Goal: Find contact information: Find contact information

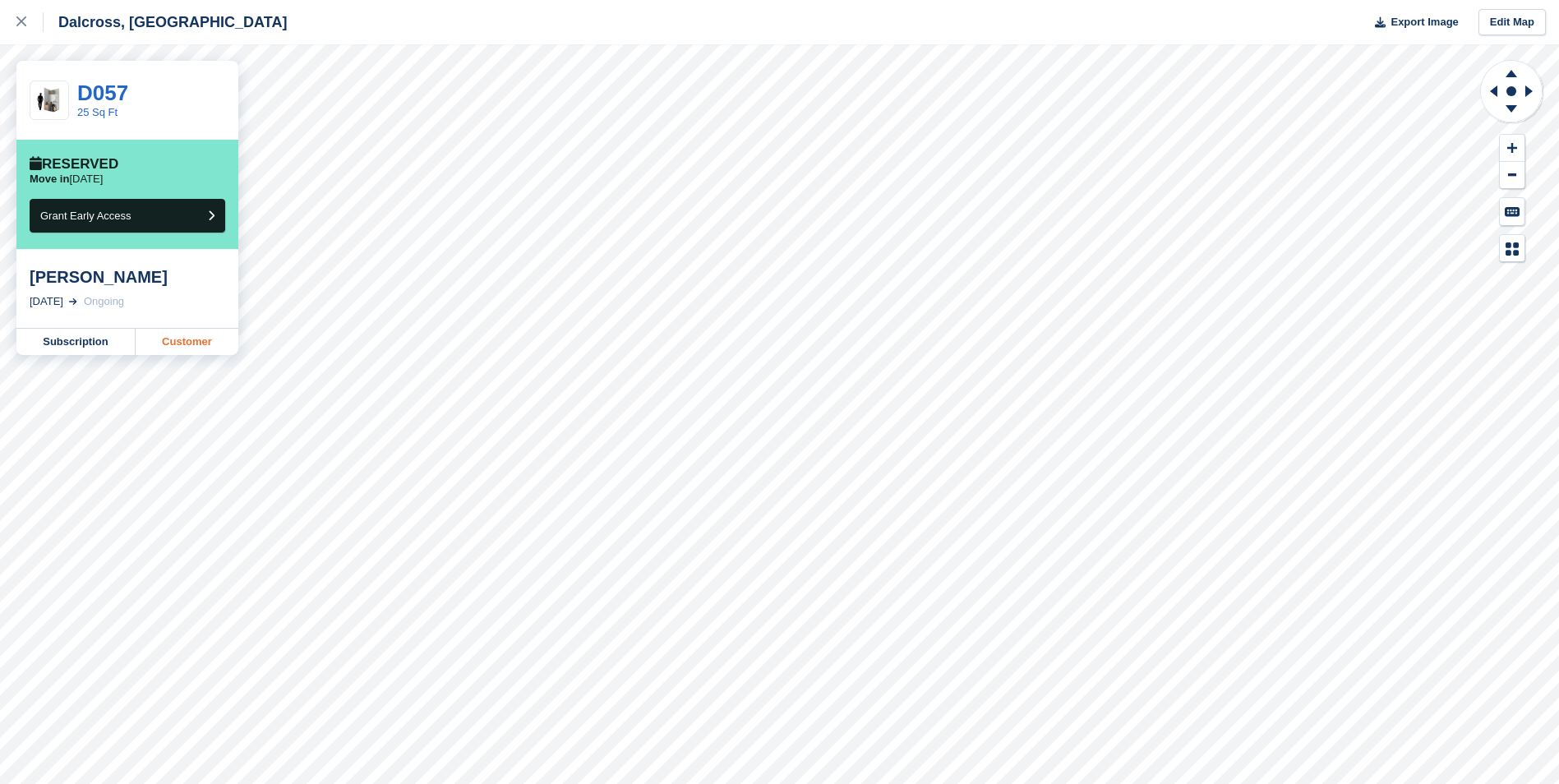
click at [173, 344] on link "Customer" at bounding box center [187, 342] width 103 height 27
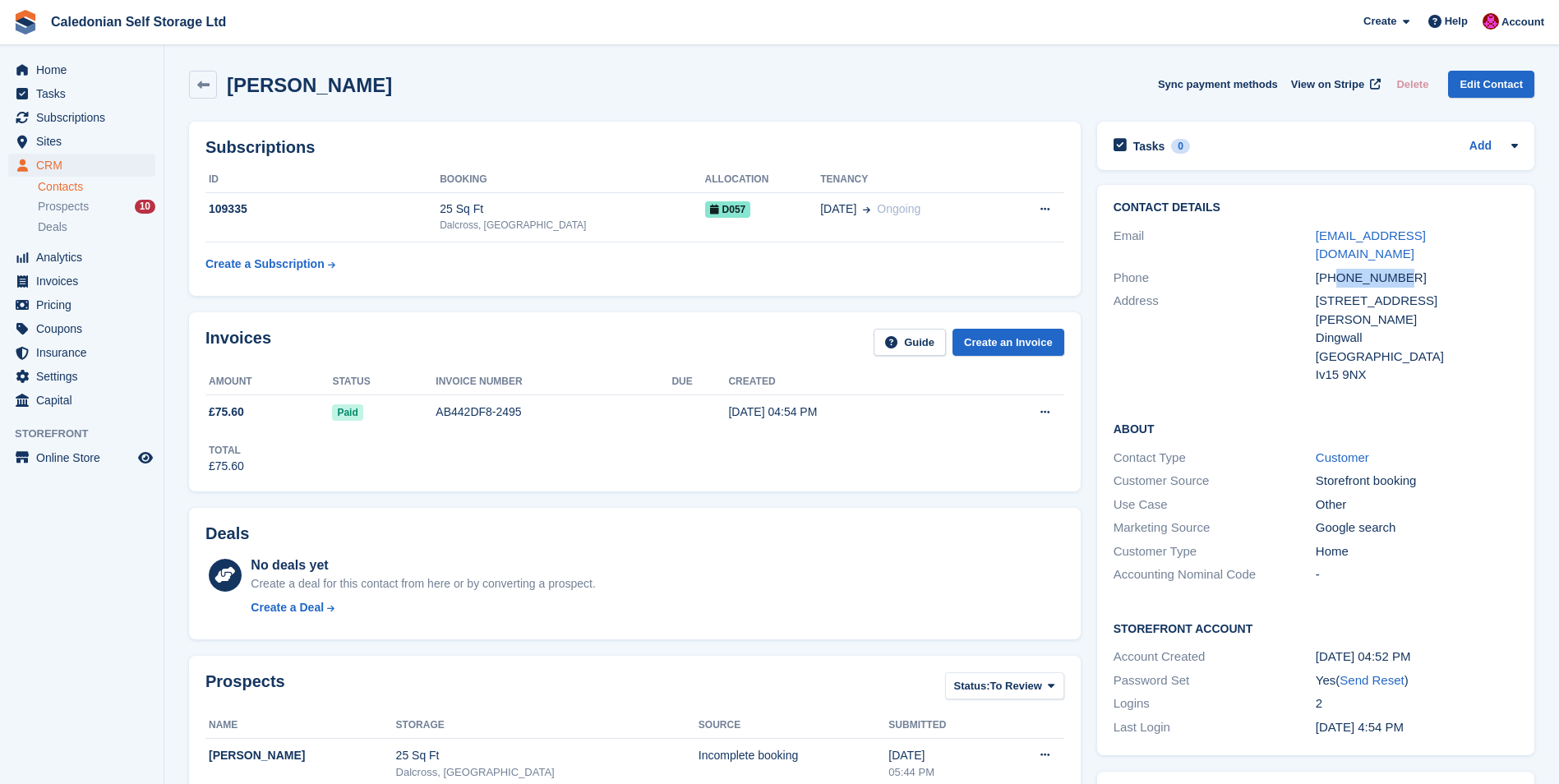
drag, startPoint x: 1339, startPoint y: 260, endPoint x: 1398, endPoint y: 258, distance: 59.0
click at [1398, 269] on div "[PHONE_NUMBER]" at bounding box center [1417, 278] width 202 height 19
drag, startPoint x: 1398, startPoint y: 258, endPoint x: 1417, endPoint y: 258, distance: 19.0
click at [1419, 269] on div "[PHONE_NUMBER]" at bounding box center [1417, 278] width 202 height 19
drag, startPoint x: 1377, startPoint y: 261, endPoint x: 1405, endPoint y: 261, distance: 28.0
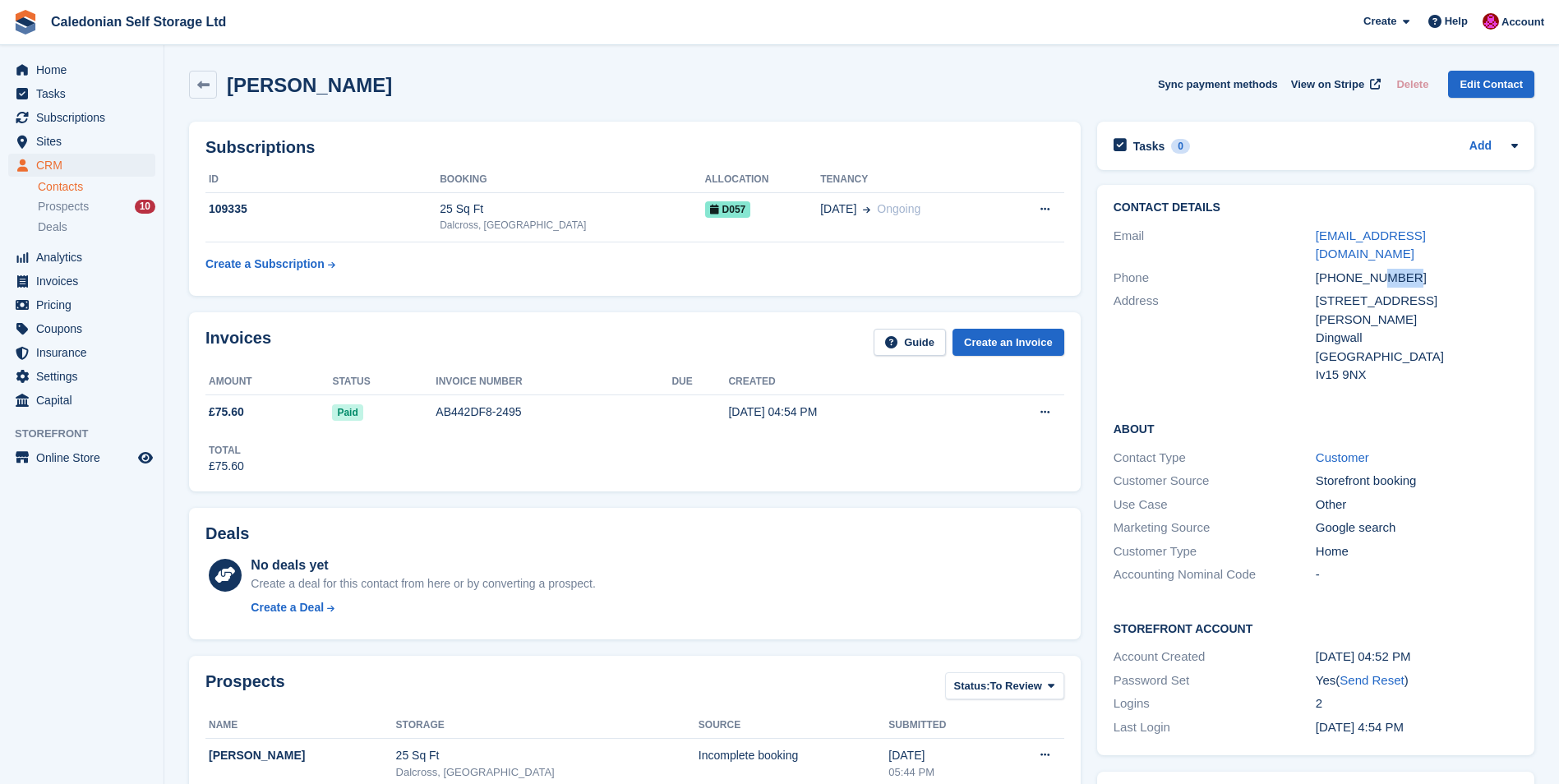
click at [1405, 269] on div "[PHONE_NUMBER]" at bounding box center [1417, 278] width 202 height 19
copy div "4734"
click at [1290, 404] on div "About Contact Type Customer Customer Source Storefront booking Use Case Other M…" at bounding box center [1315, 503] width 437 height 200
